Goal: Task Accomplishment & Management: Complete application form

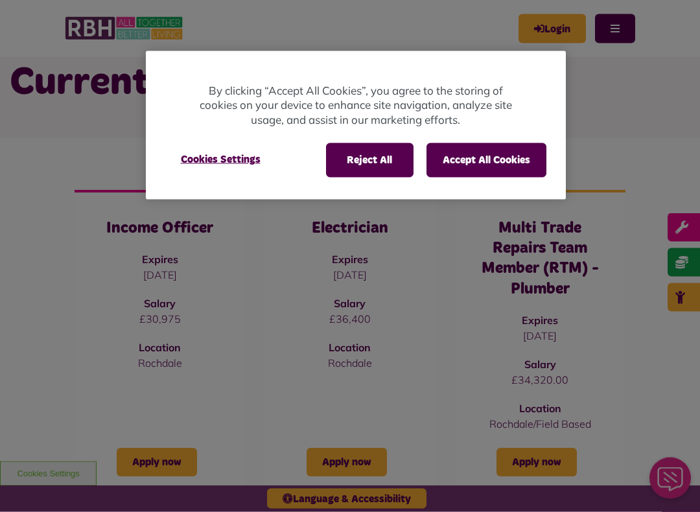
scroll to position [60, 0]
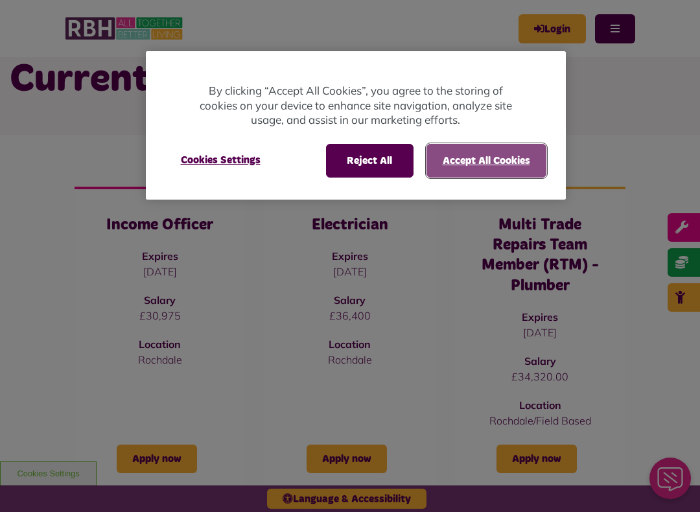
click at [515, 144] on button "Accept All Cookies" at bounding box center [487, 161] width 120 height 34
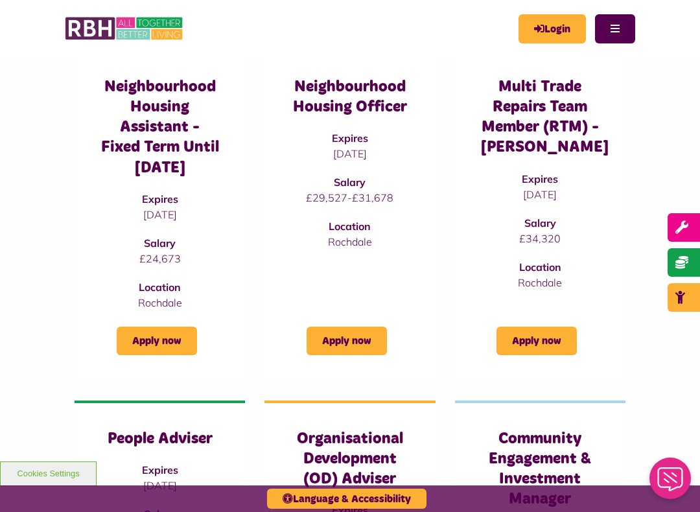
scroll to position [529, 0]
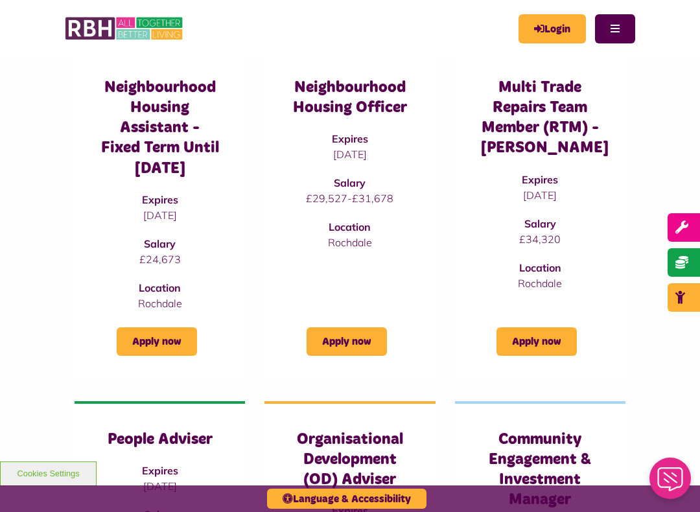
click at [553, 189] on p "[DATE]" at bounding box center [540, 195] width 119 height 16
click at [556, 152] on h3 "Multi Trade Repairs Team Member (RTM) - [PERSON_NAME]" at bounding box center [540, 118] width 119 height 81
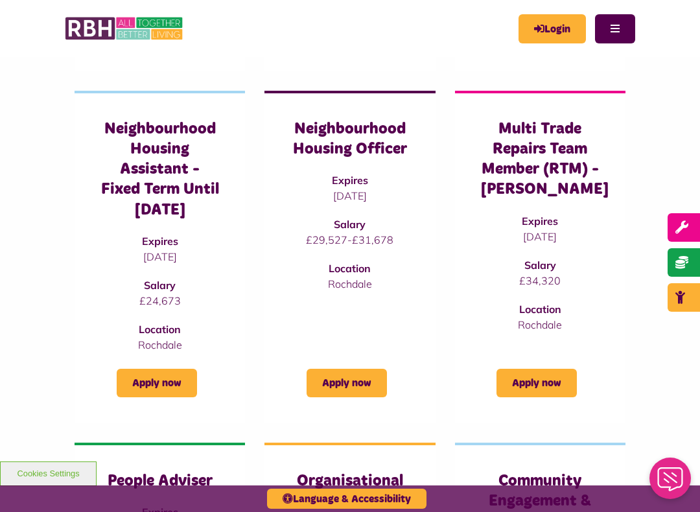
scroll to position [487, 0]
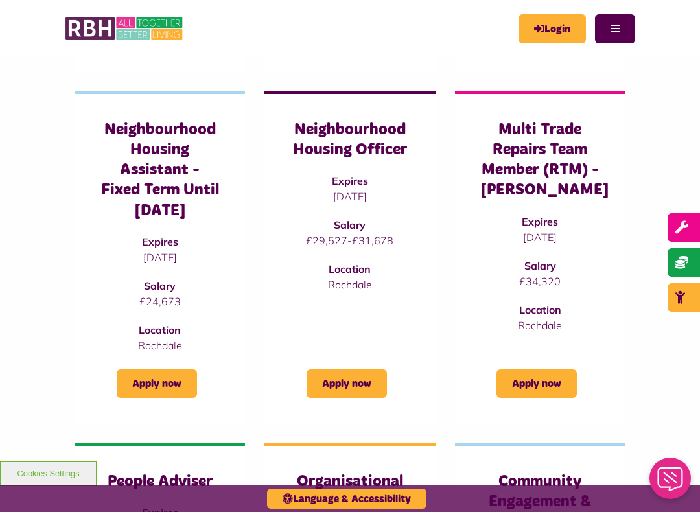
click at [548, 180] on h3 "Multi Trade Repairs Team Member (RTM) - [PERSON_NAME]" at bounding box center [540, 160] width 119 height 81
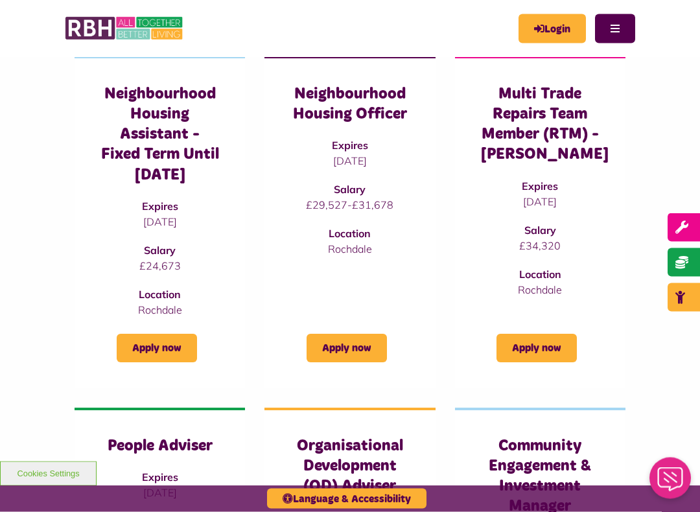
scroll to position [523, 0]
click at [141, 119] on h3 "Neighbourhood Housing Assistant - Fixed Term Until [DATE]" at bounding box center [159, 134] width 119 height 101
click at [149, 126] on h3 "Neighbourhood Housing Assistant - Fixed Term Until [DATE]" at bounding box center [159, 134] width 119 height 101
click at [131, 129] on h3 "Neighbourhood Housing Assistant - Fixed Term Until [DATE]" at bounding box center [159, 134] width 119 height 101
click at [155, 362] on link "Apply now" at bounding box center [157, 348] width 80 height 29
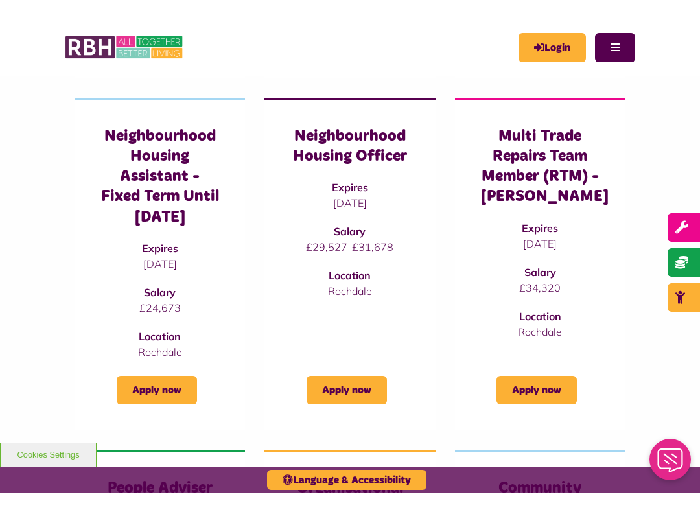
scroll to position [493, 0]
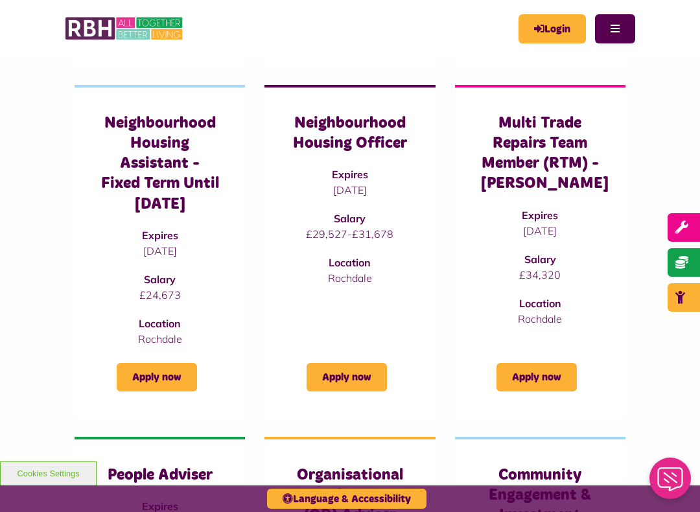
click at [550, 311] on p "Rochdale" at bounding box center [540, 319] width 119 height 16
click at [546, 392] on link "Apply now" at bounding box center [537, 377] width 80 height 29
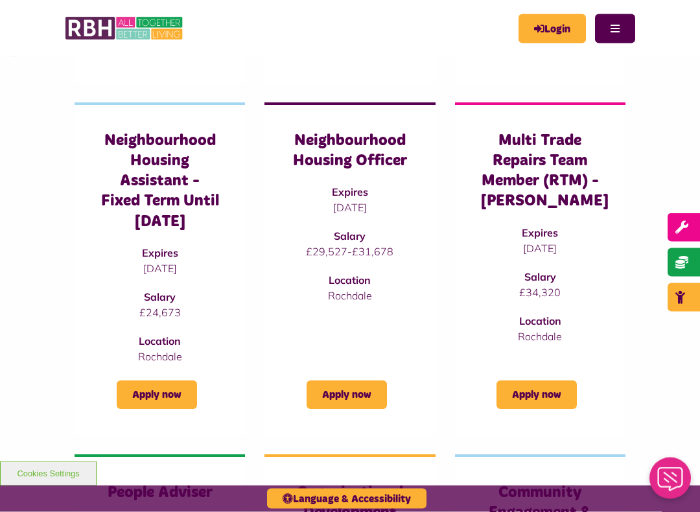
scroll to position [476, 0]
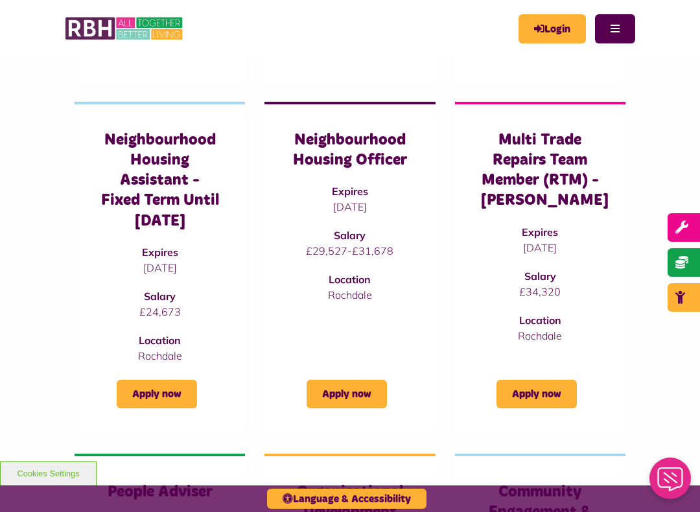
click at [368, 143] on h3 "Neighbourhood Housing Officer" at bounding box center [349, 150] width 119 height 40
click at [356, 408] on link "Apply now" at bounding box center [347, 394] width 80 height 29
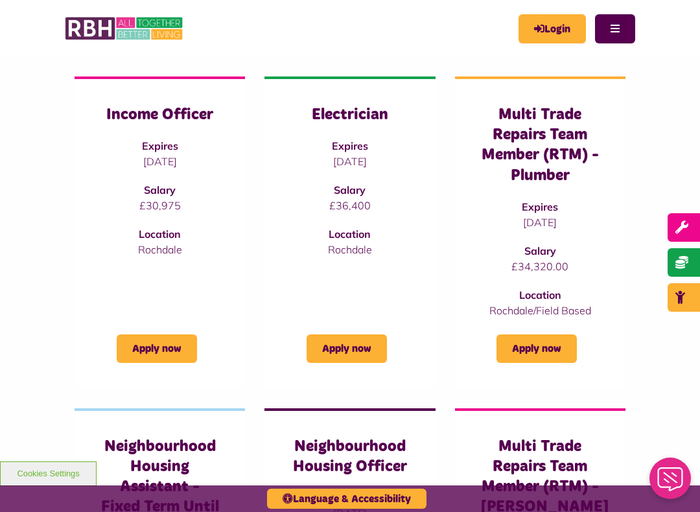
scroll to position [169, 0]
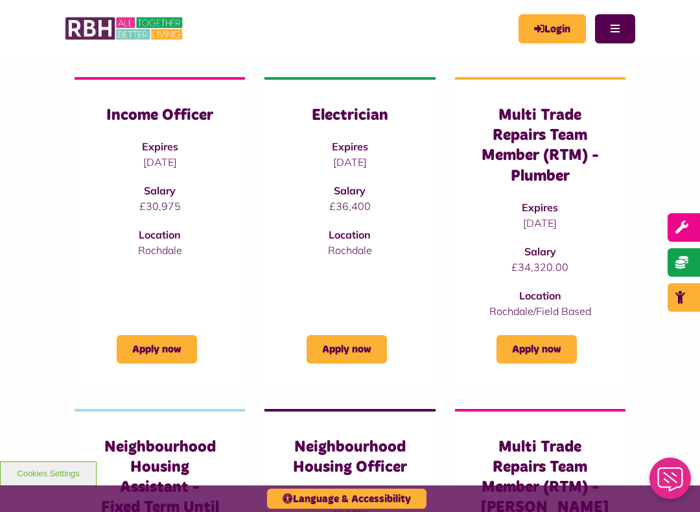
click at [137, 352] on link "Apply now" at bounding box center [157, 349] width 80 height 29
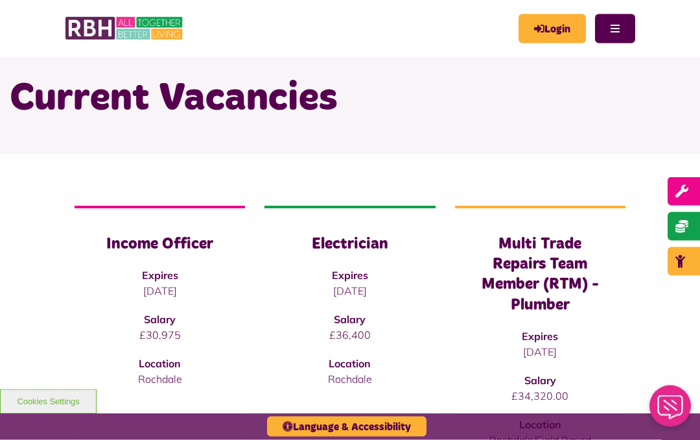
scroll to position [0, 0]
